Goal: Task Accomplishment & Management: Complete application form

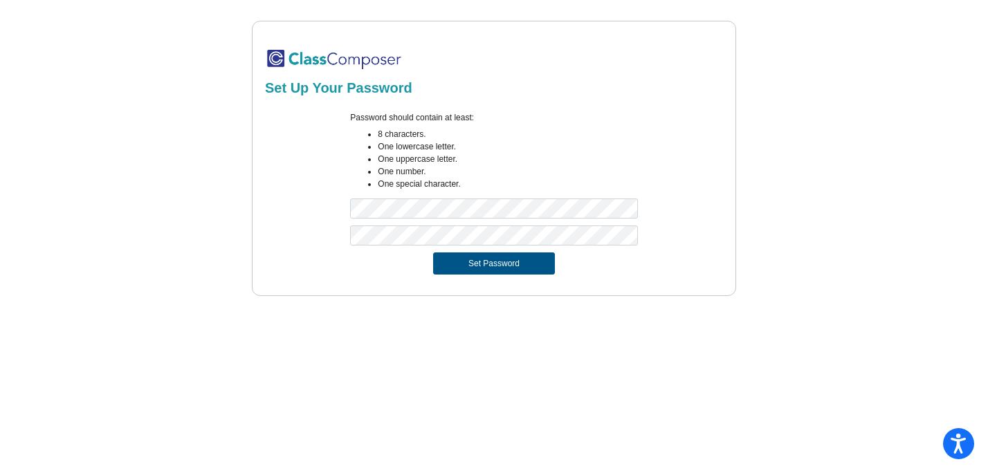
click at [454, 263] on button "Set Password" at bounding box center [494, 264] width 122 height 22
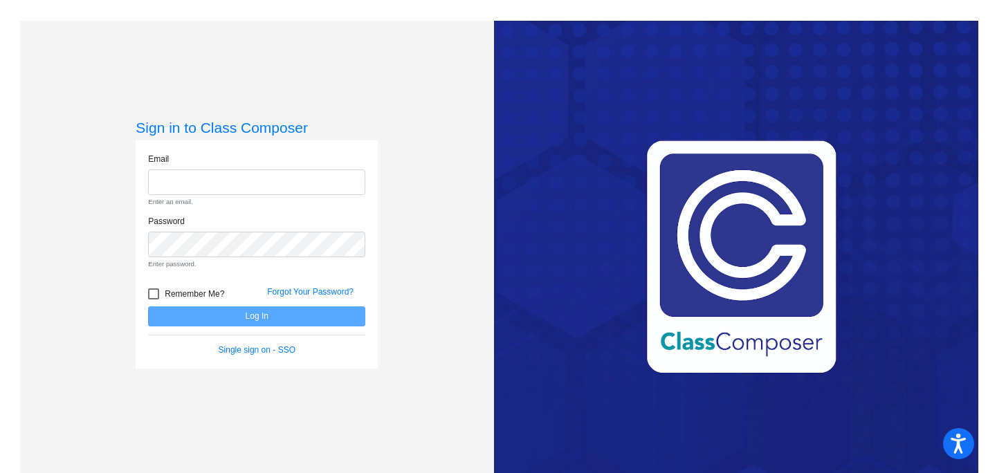
click at [276, 188] on input "email" at bounding box center [256, 183] width 217 height 26
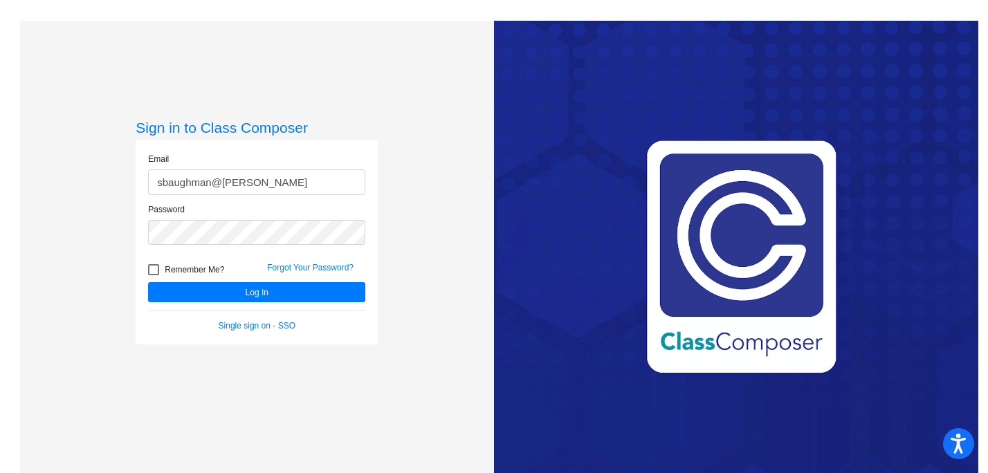
type input "[EMAIL_ADDRESS][DOMAIN_NAME]"
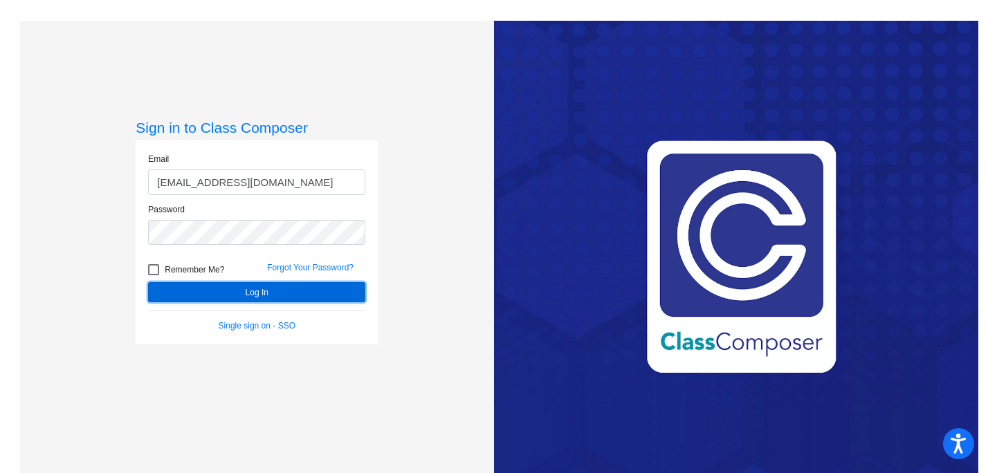
click at [259, 289] on button "Log In" at bounding box center [256, 292] width 217 height 20
